Goal: Communication & Community: Answer question/provide support

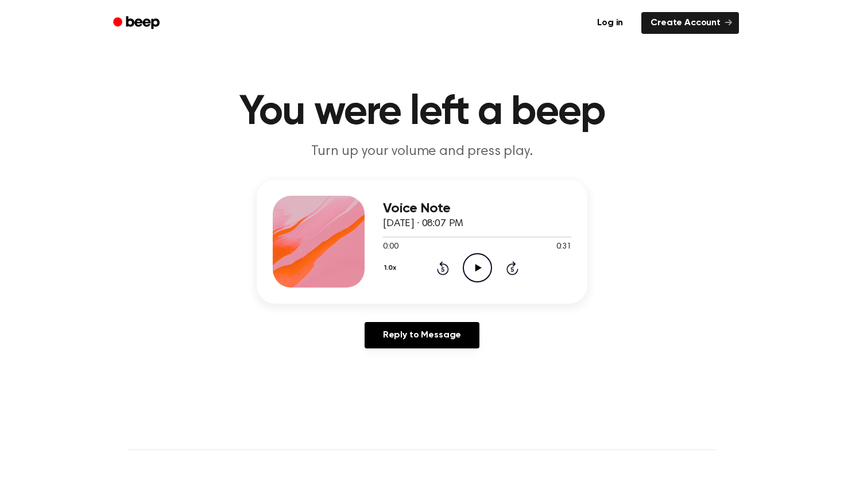
click at [609, 187] on div "Voice Note October 7, 2025 · 08:07 PM 0:00 0:31 Your browser does not support t…" at bounding box center [422, 269] width 817 height 178
click at [120, 138] on header "You were left a beep Turn up your volume and press play." at bounding box center [422, 127] width 817 height 70
click at [200, 98] on h1 "You were left a beep" at bounding box center [422, 112] width 588 height 41
click at [318, 210] on div at bounding box center [319, 242] width 92 height 92
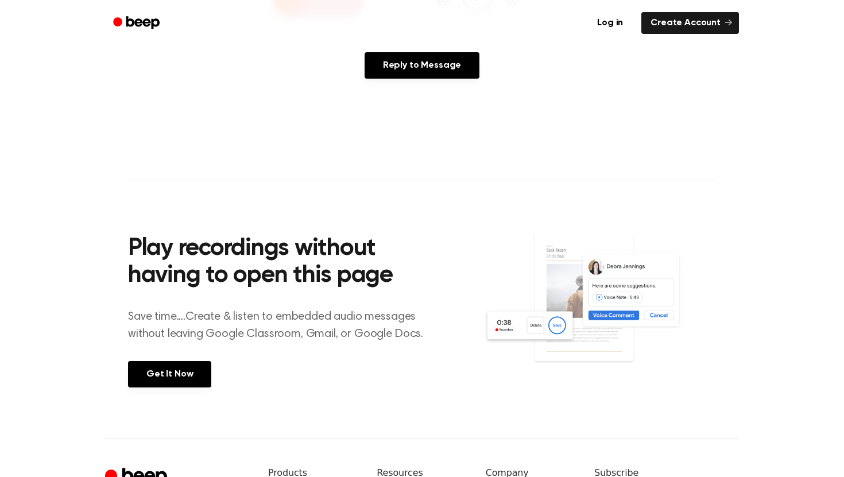
scroll to position [43, 0]
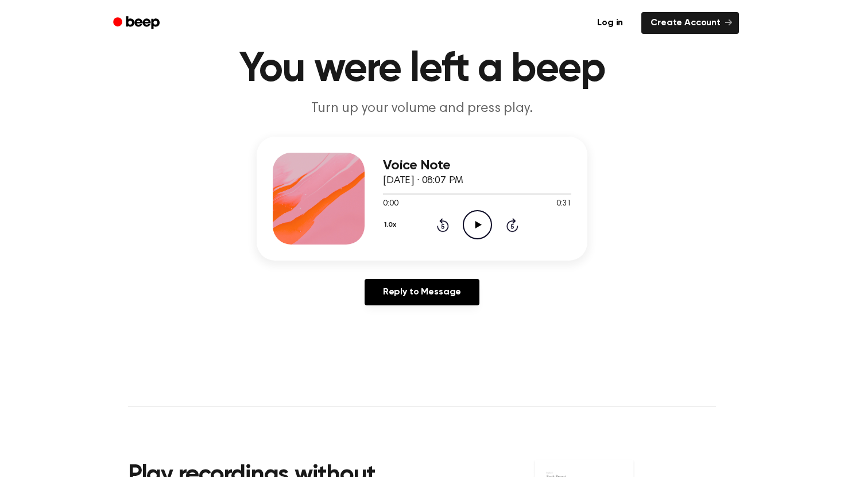
click at [470, 229] on icon "Play Audio" at bounding box center [477, 224] width 29 height 29
click at [475, 230] on icon "Play Audio" at bounding box center [477, 224] width 29 height 29
drag, startPoint x: 402, startPoint y: 195, endPoint x: 364, endPoint y: 195, distance: 38.5
click at [364, 195] on div "Voice Note October 7, 2025 · 08:07 PM 0:03 0:31 Your browser does not support t…" at bounding box center [422, 199] width 331 height 124
click at [425, 196] on div at bounding box center [477, 193] width 188 height 9
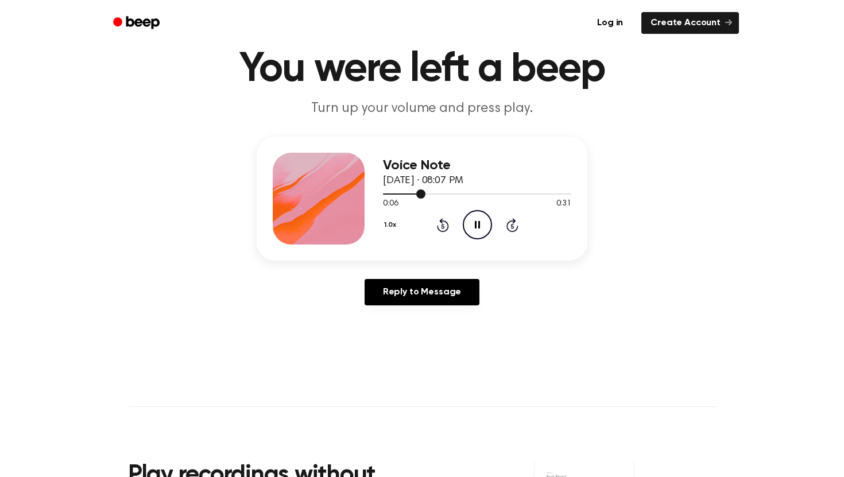
drag, startPoint x: 423, startPoint y: 196, endPoint x: 374, endPoint y: 196, distance: 48.8
click at [374, 196] on div "Voice Note October 7, 2025 · 08:07 PM 0:06 0:31 Your browser does not support t…" at bounding box center [422, 199] width 331 height 124
drag, startPoint x: 430, startPoint y: 195, endPoint x: 369, endPoint y: 195, distance: 60.9
click at [369, 195] on div "Voice Note October 7, 2025 · 08:07 PM 0:08 0:31 Your browser does not support t…" at bounding box center [422, 199] width 331 height 124
click at [394, 196] on div at bounding box center [477, 193] width 188 height 9
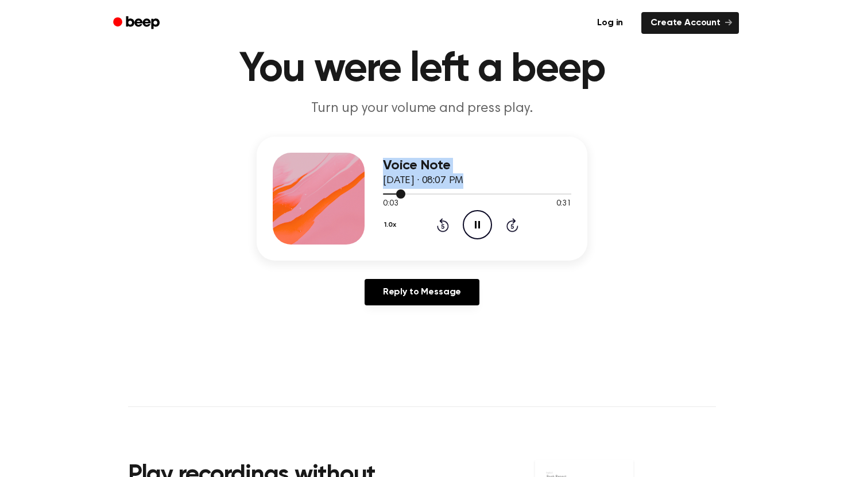
drag, startPoint x: 401, startPoint y: 194, endPoint x: 370, endPoint y: 194, distance: 31.0
click at [370, 194] on div "Voice Note October 7, 2025 · 08:07 PM 0:03 0:31 Your browser does not support t…" at bounding box center [422, 199] width 331 height 124
click at [408, 218] on div "1.0x Rewind 5 seconds Pause Audio Skip 5 seconds" at bounding box center [477, 224] width 188 height 29
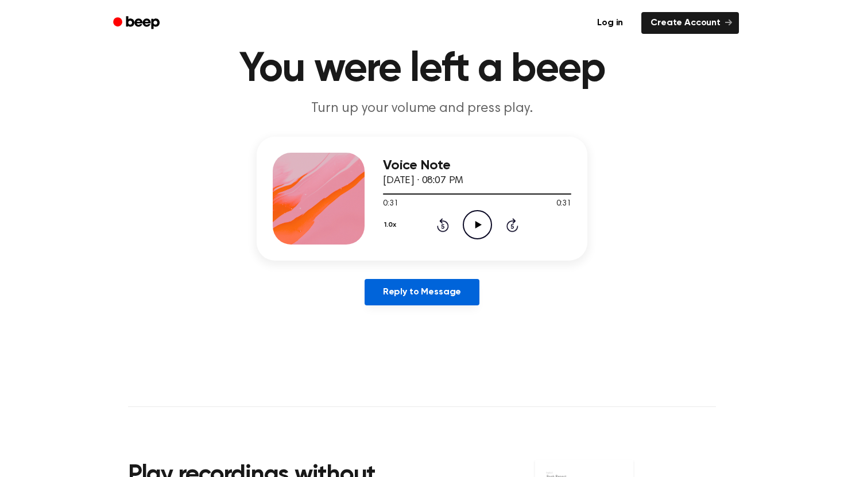
click at [451, 296] on link "Reply to Message" at bounding box center [422, 292] width 115 height 26
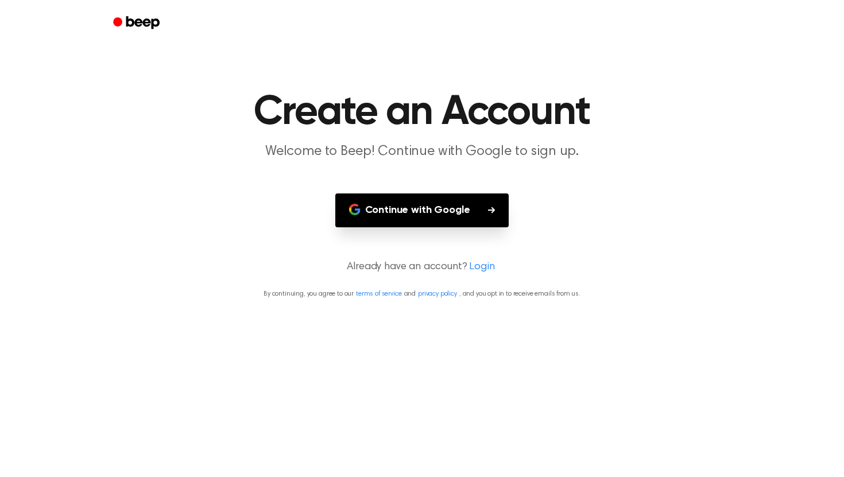
click at [450, 213] on button "Continue with Google" at bounding box center [422, 211] width 174 height 34
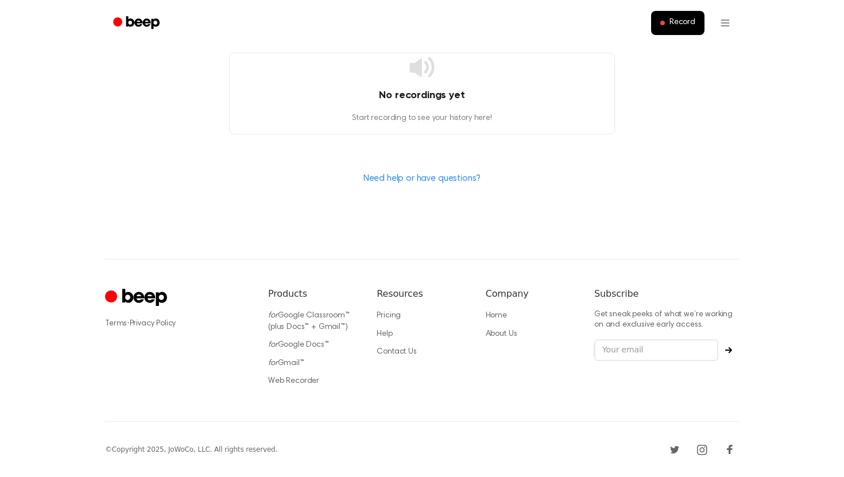
scroll to position [12, 0]
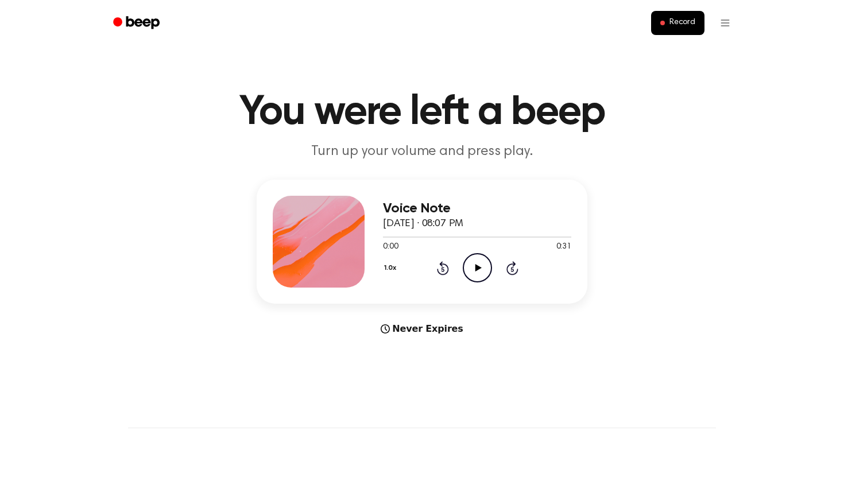
click at [476, 262] on icon "Play Audio" at bounding box center [477, 267] width 29 height 29
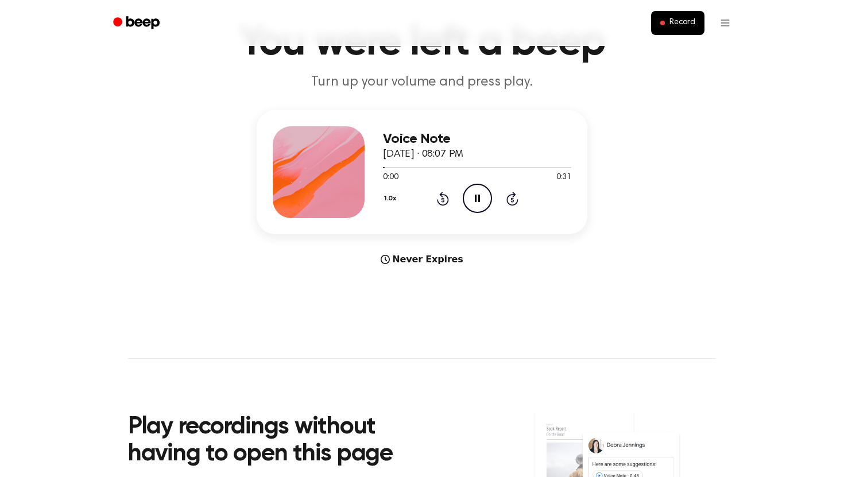
scroll to position [74, 0]
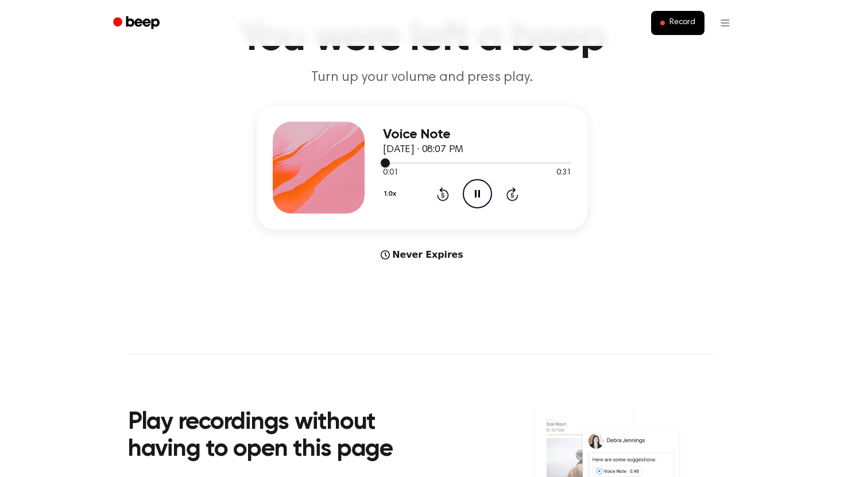
click at [555, 161] on div at bounding box center [477, 162] width 188 height 9
